Goal: Check status: Check status

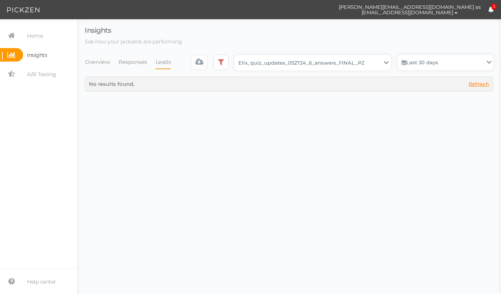
select select "13228"
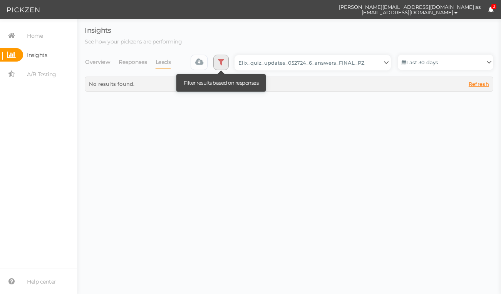
click at [220, 64] on link at bounding box center [220, 62] width 15 height 15
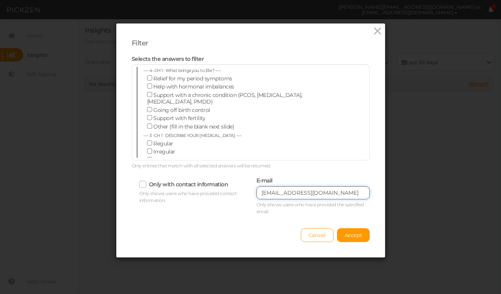
click at [326, 193] on input "[EMAIL_ADDRESS][DOMAIN_NAME]" at bounding box center [312, 192] width 113 height 13
paste input "jenniferlopez1454"
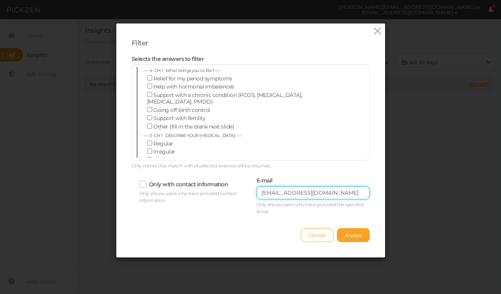
type input "[EMAIL_ADDRESS][DOMAIN_NAME]"
click at [353, 235] on span "Accept" at bounding box center [352, 235] width 17 height 6
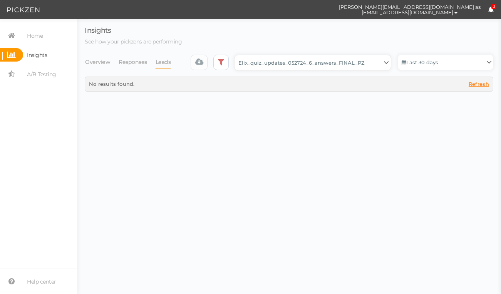
click at [355, 67] on select "Backup_2020010 backup_20200106 Elix Quiz PopUp Elix_quiz Elix_quiz [OLD] Elix_q…" at bounding box center [312, 62] width 156 height 15
select select "12943"
click at [352, 66] on select "Backup_2020010 backup_20200106 Elix Quiz PopUp Elix_quiz Elix_quiz [OLD] Elix_q…" at bounding box center [312, 62] width 156 height 15
select select "12979"
click at [362, 64] on select "Backup_2020010 backup_20200106 Elix Quiz PopUp Elix_quiz Elix_quiz [OLD] Elix_q…" at bounding box center [312, 62] width 156 height 15
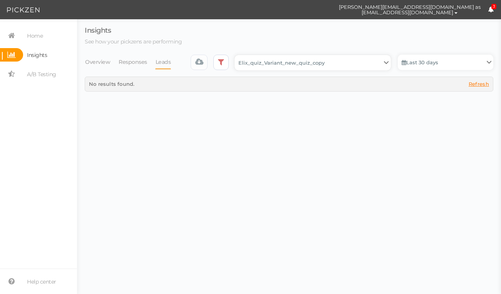
select select "13533"
click at [431, 58] on link "Last 30 days" at bounding box center [445, 62] width 95 height 15
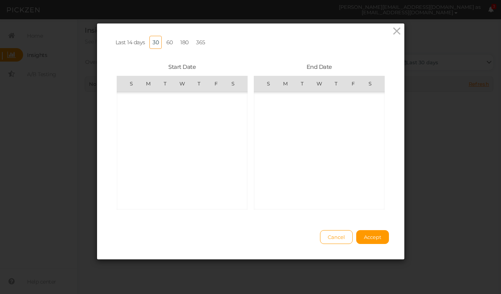
scroll to position [178157, 0]
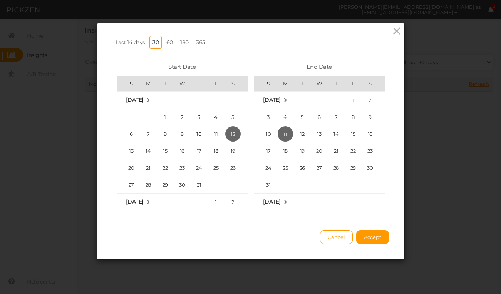
click at [170, 42] on link "60" at bounding box center [169, 42] width 13 height 13
click at [380, 238] on span "Accept" at bounding box center [372, 237] width 17 height 6
